Goal: Find specific page/section: Find specific page/section

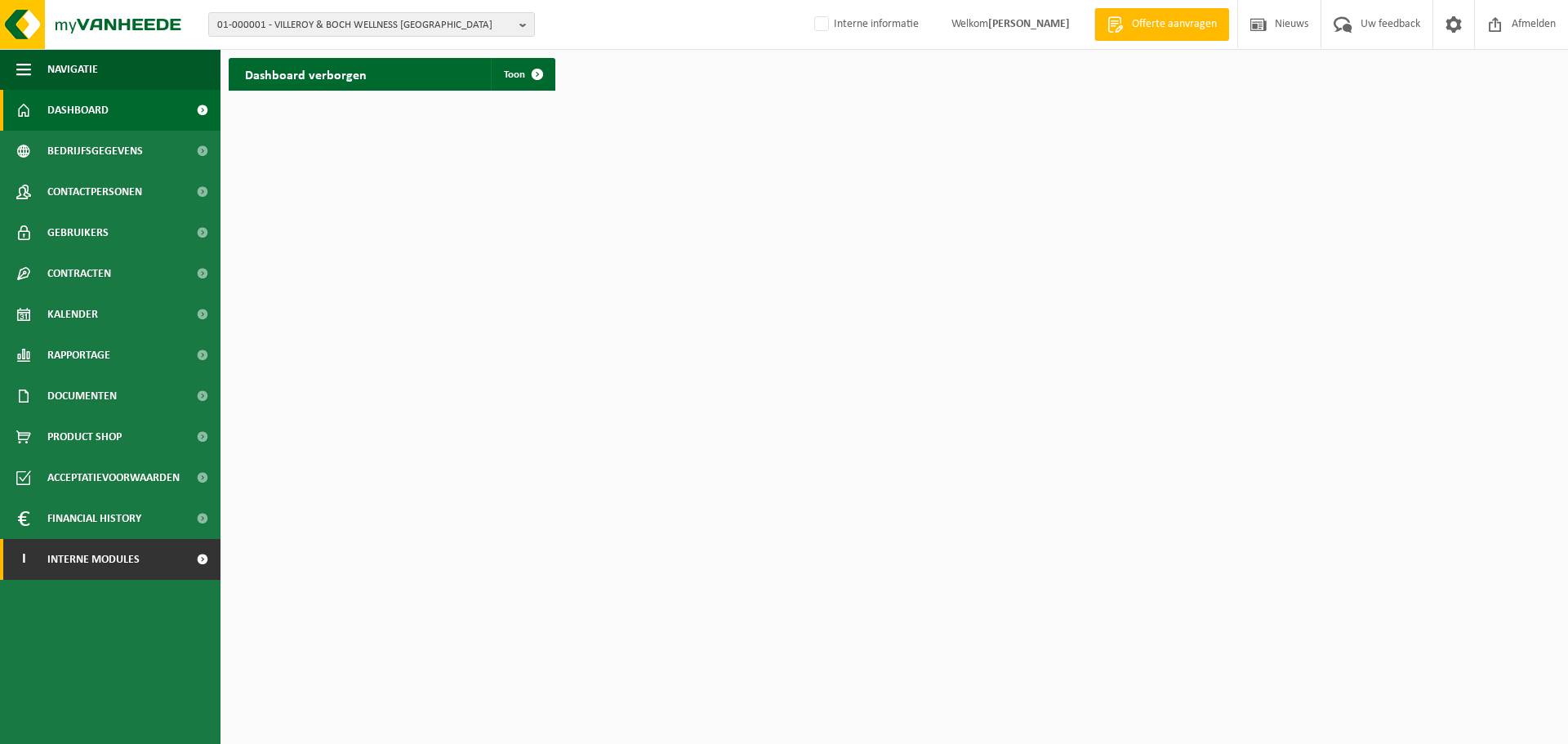
click at [127, 549] on span "Interne modules" at bounding box center [93, 559] width 92 height 41
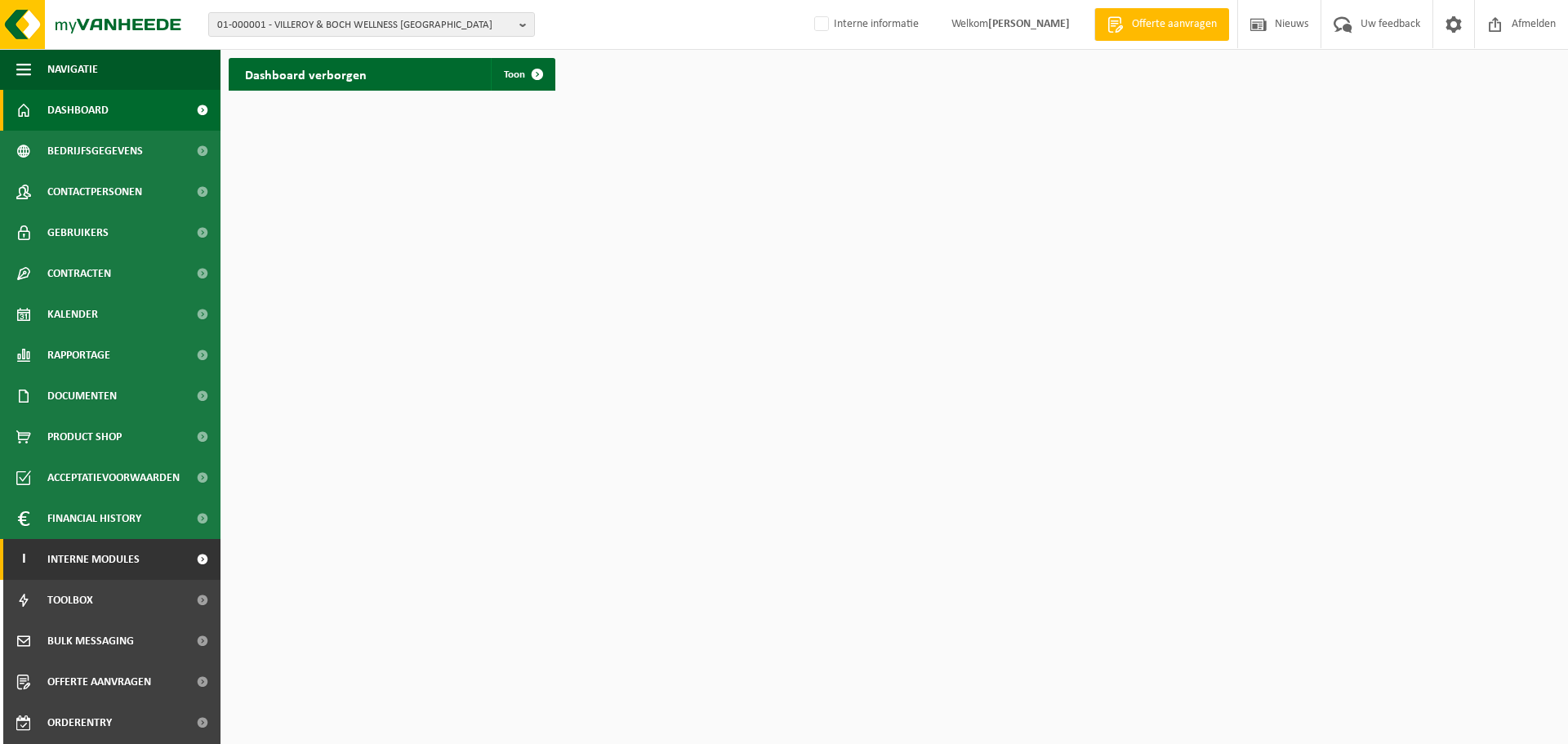
scroll to position [81, 0]
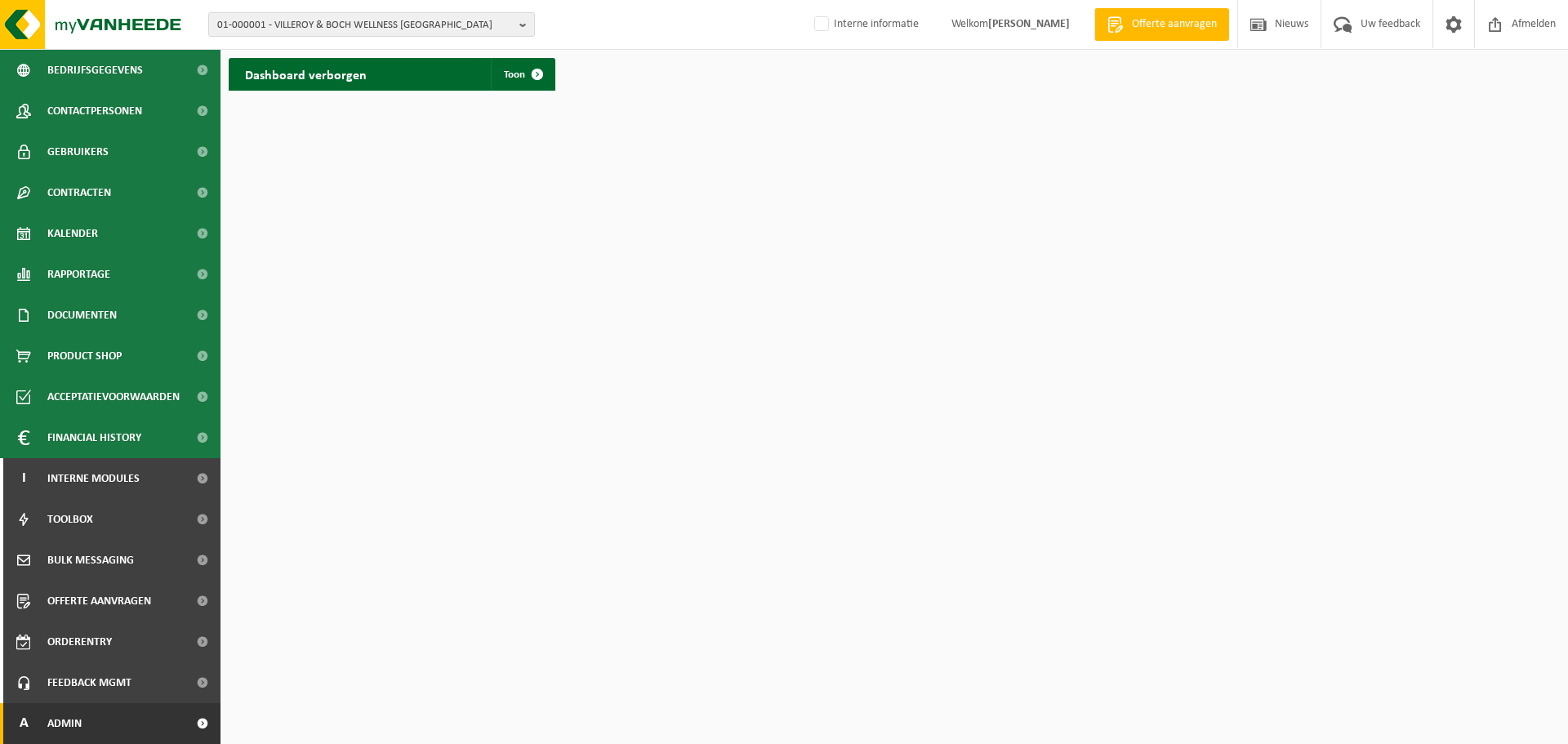
click at [100, 719] on link "A Admin" at bounding box center [110, 723] width 220 height 41
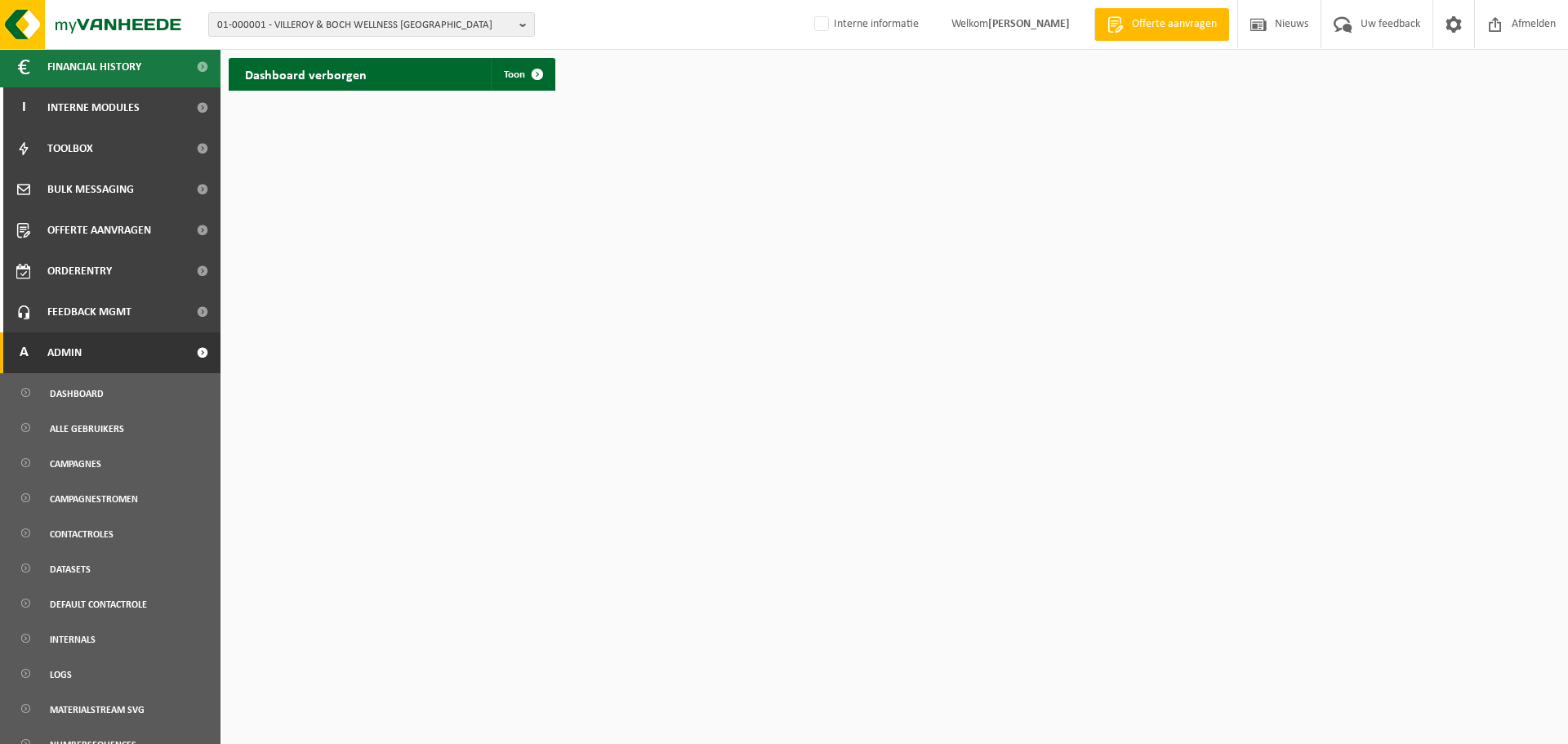
scroll to position [489, 0]
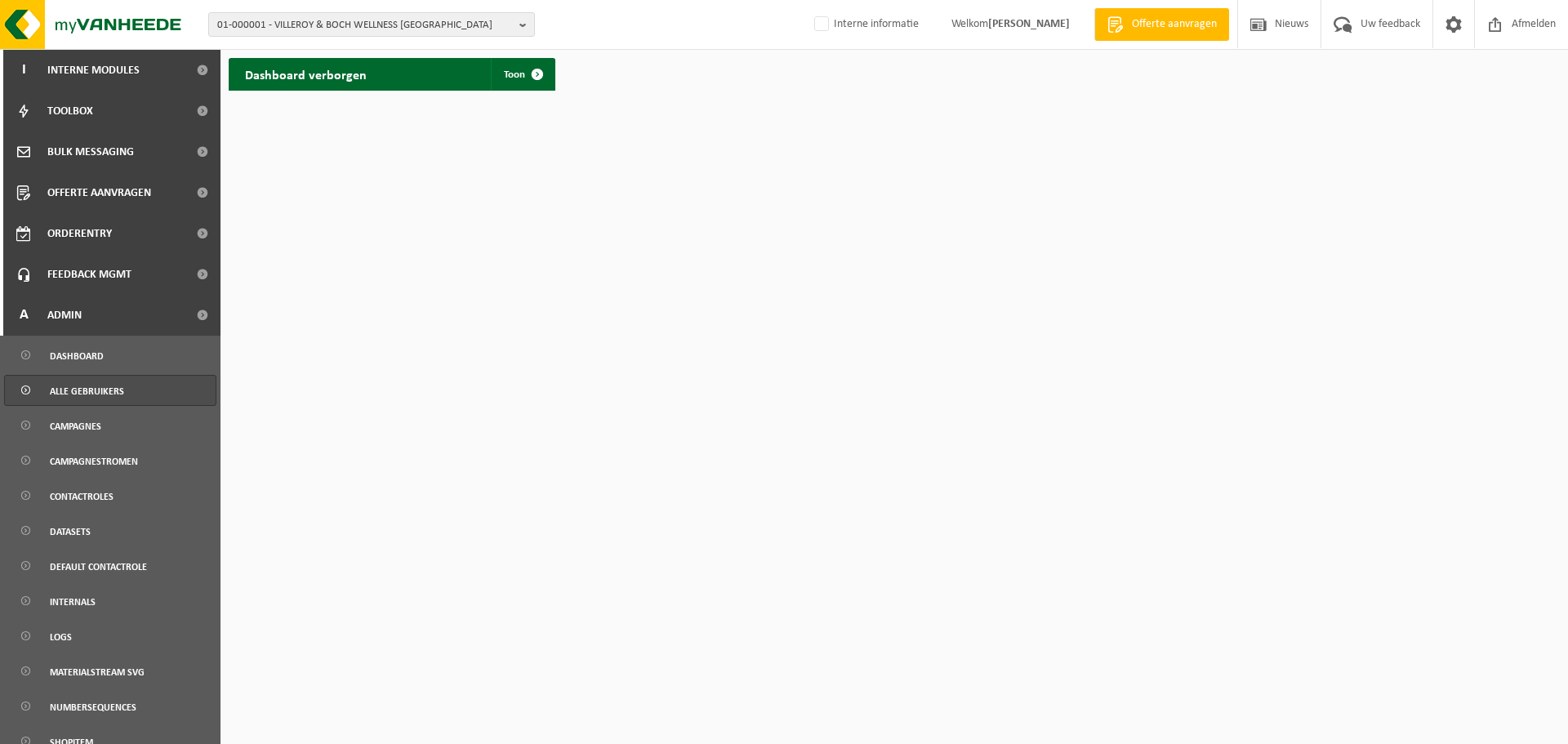
click at [100, 386] on span "Alle gebruikers" at bounding box center [86, 391] width 74 height 31
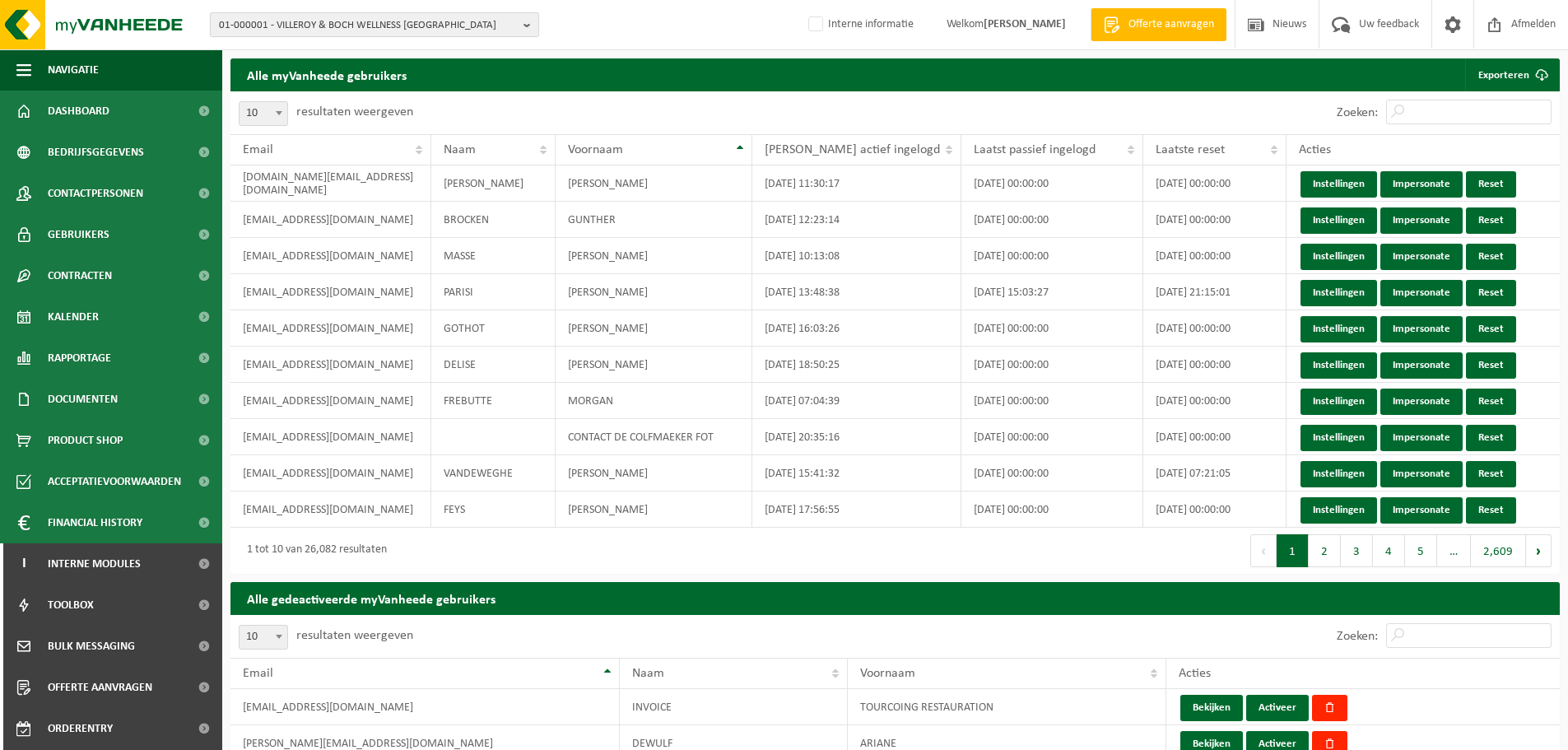
click at [320, 11] on div "01-000001 - VILLEROY & BOCH WELLNESS [GEOGRAPHIC_DATA] 01-000001 - VILLEROY & B…" at bounding box center [784, 25] width 1568 height 50
click at [316, 22] on span "01-000001 - VILLEROY & BOCH WELLNESS NV" at bounding box center [368, 26] width 298 height 25
paste input "01-064983"
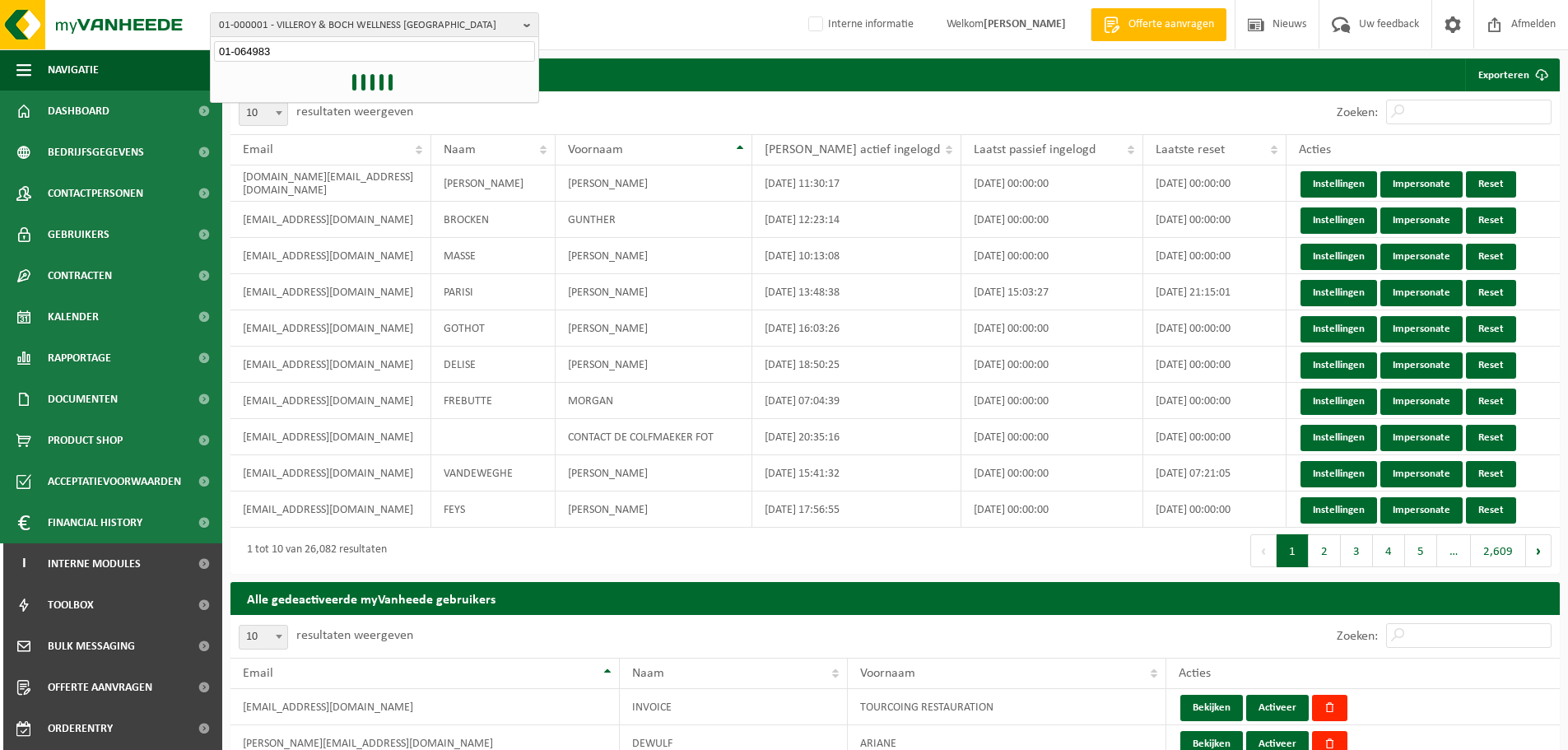
type input "01-064983"
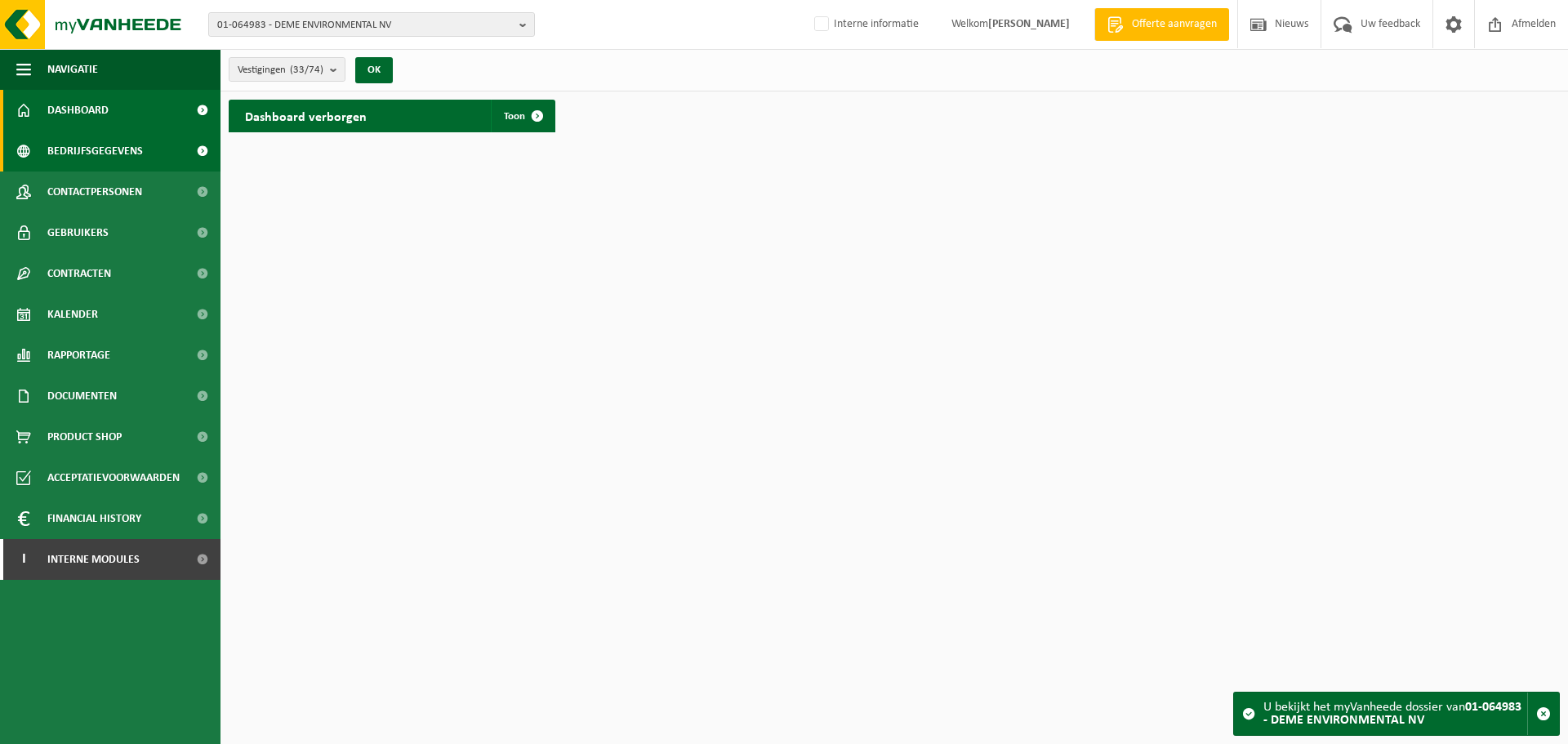
click at [126, 143] on span "Bedrijfsgegevens" at bounding box center [95, 151] width 96 height 41
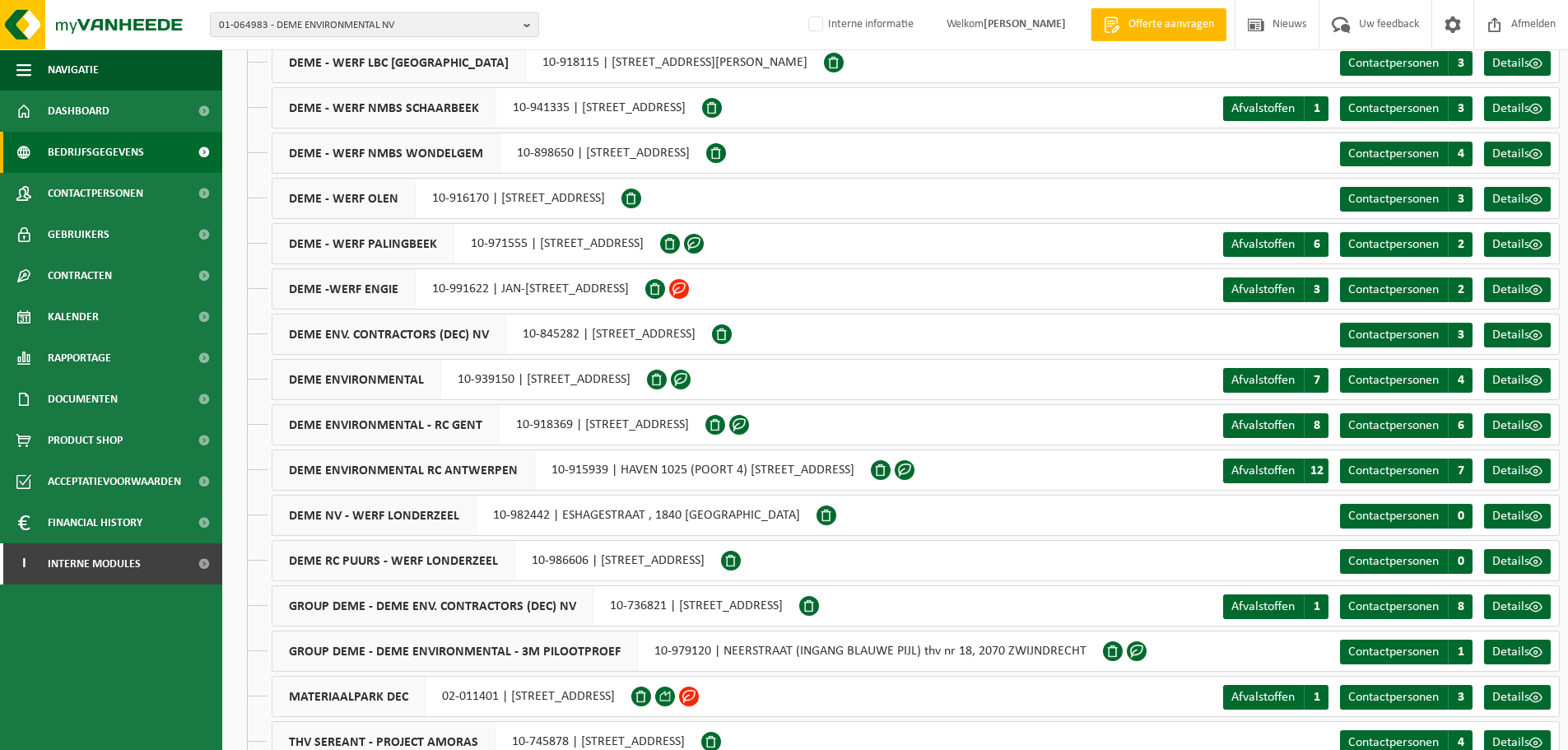
scroll to position [873, 0]
